Goal: Task Accomplishment & Management: Use online tool/utility

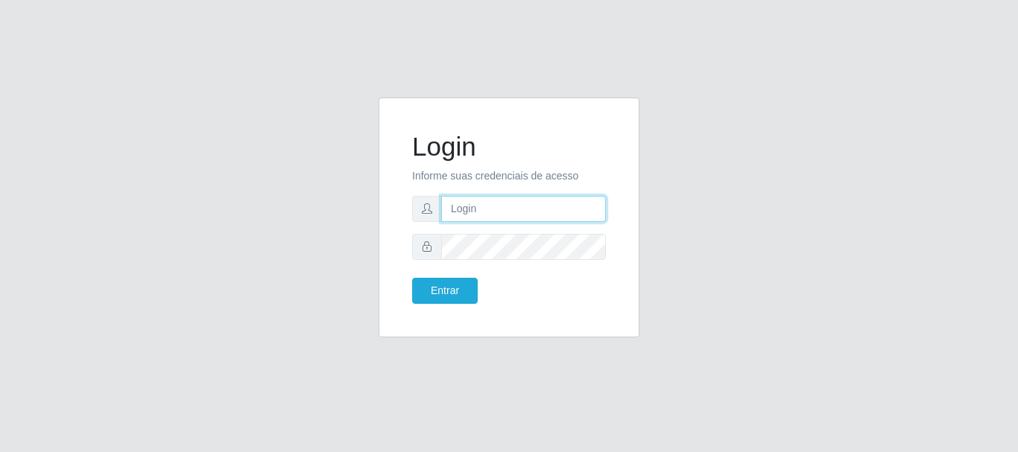
click at [481, 204] on input "text" at bounding box center [523, 209] width 165 height 26
type input "[EMAIL_ADDRESS][DOMAIN_NAME]"
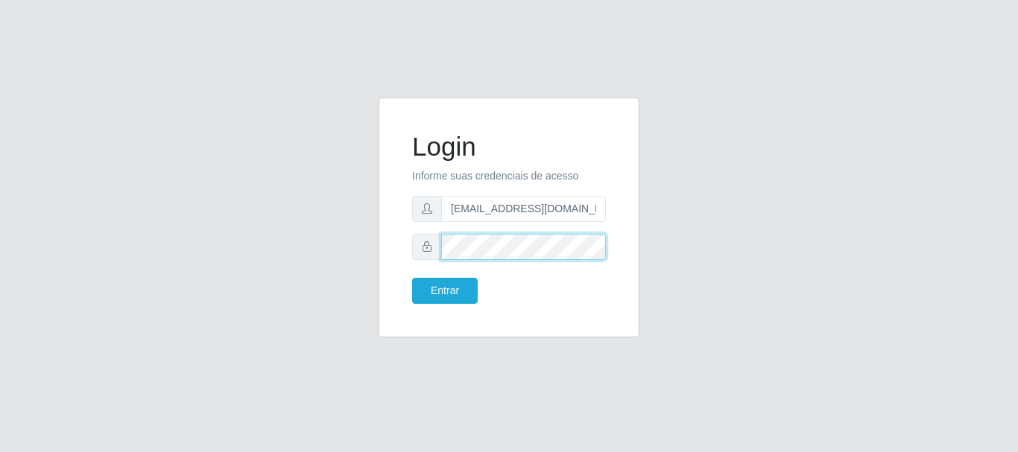
click at [412, 278] on button "Entrar" at bounding box center [445, 291] width 66 height 26
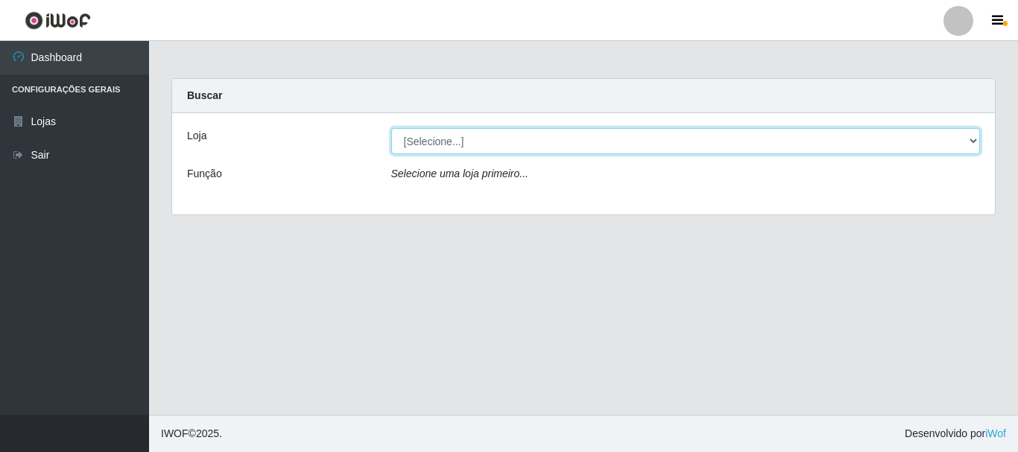
click at [972, 139] on select "[Selecione...] Queiroz Atacadão - [GEOGRAPHIC_DATA]" at bounding box center [685, 141] width 589 height 26
select select "464"
click at [391, 128] on select "[Selecione...] Queiroz Atacadão - [GEOGRAPHIC_DATA]" at bounding box center [685, 141] width 589 height 26
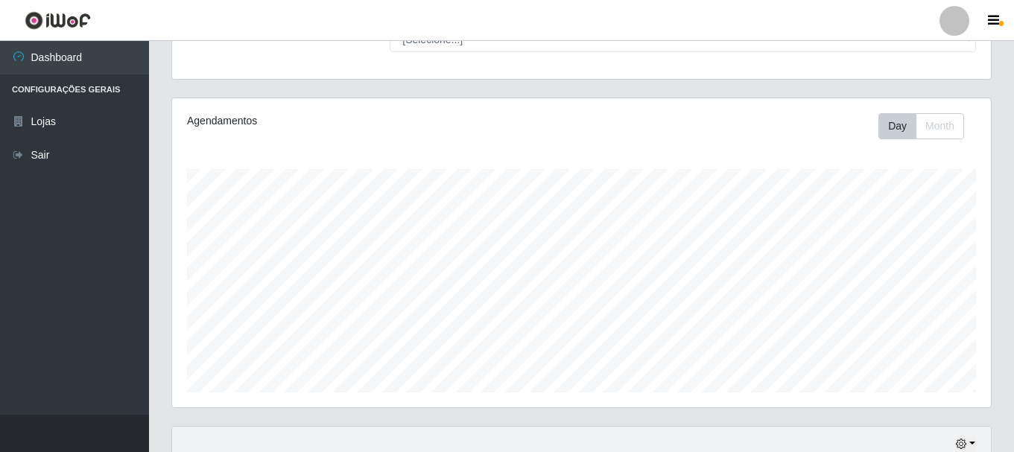
scroll to position [338, 0]
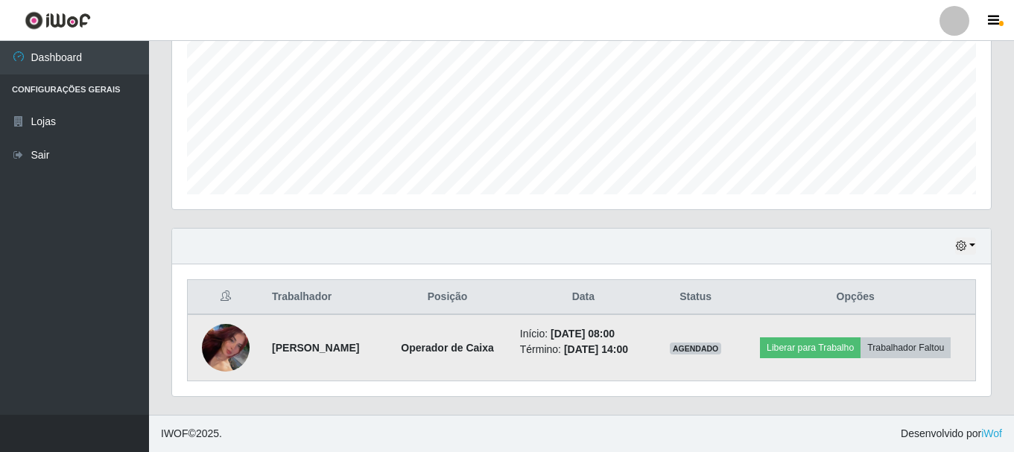
click at [221, 348] on img at bounding box center [226, 348] width 48 height 83
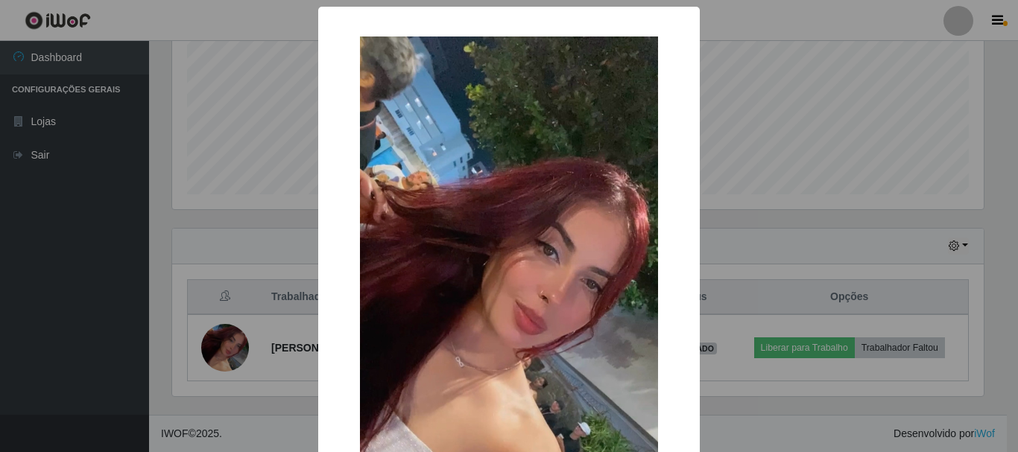
click at [230, 350] on div "× OK Cancel" at bounding box center [509, 226] width 1018 height 452
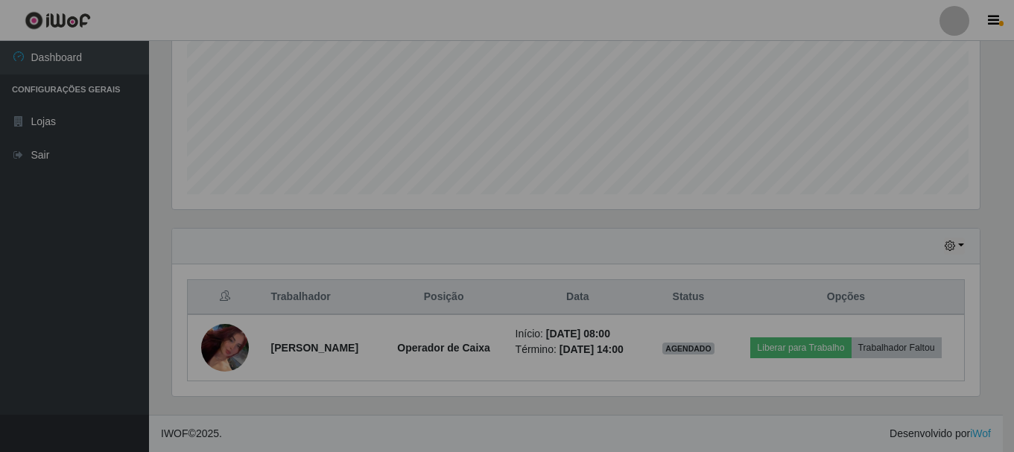
scroll to position [309, 819]
